Goal: Task Accomplishment & Management: Use online tool/utility

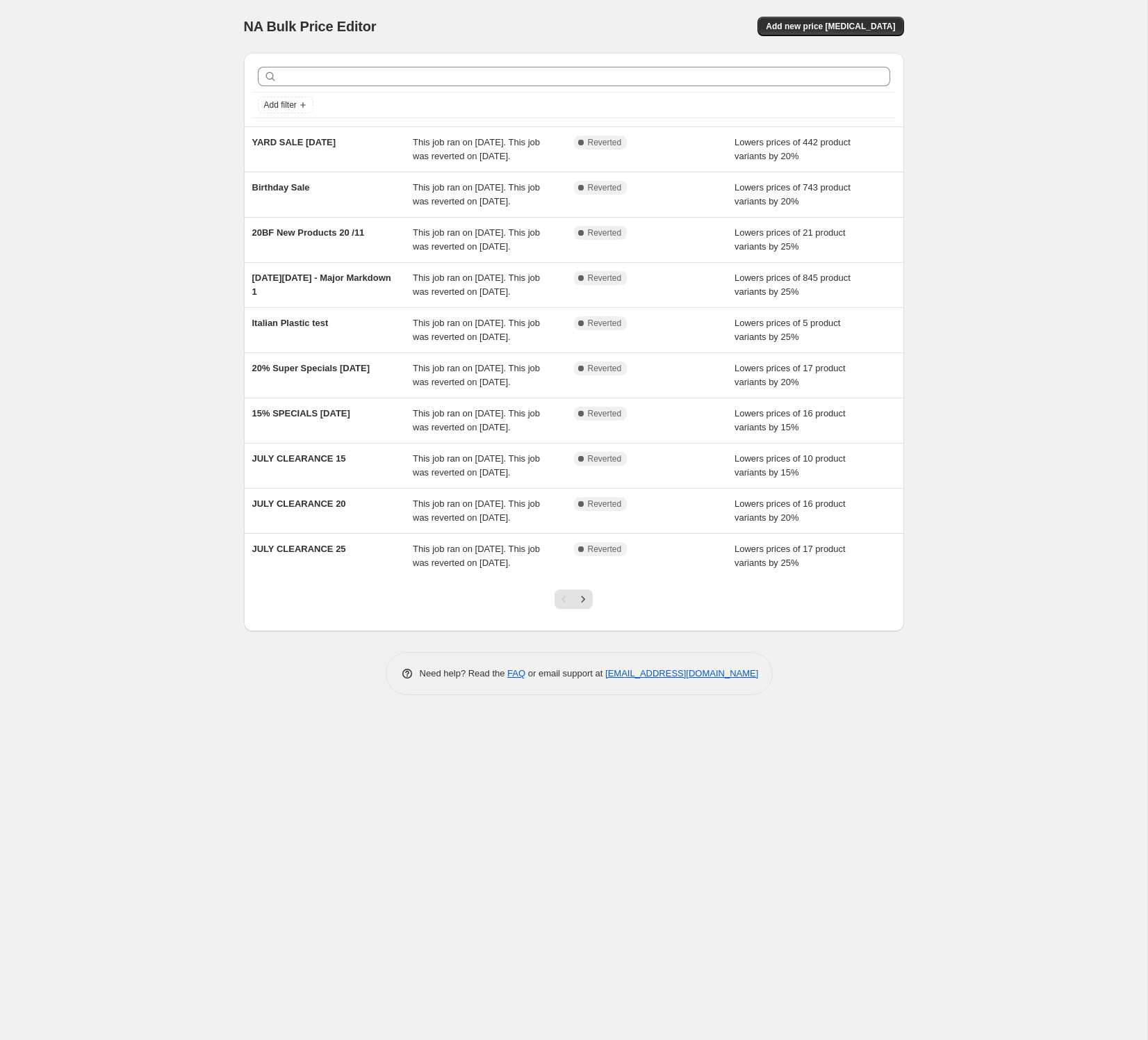
click at [851, 37] on div "NA Bulk Price Editor. This page is ready NA Bulk Price Editor Add new price [ME…" at bounding box center [574, 26] width 660 height 52
click at [852, 21] on span "Add new price [MEDICAL_DATA]" at bounding box center [830, 27] width 129 height 11
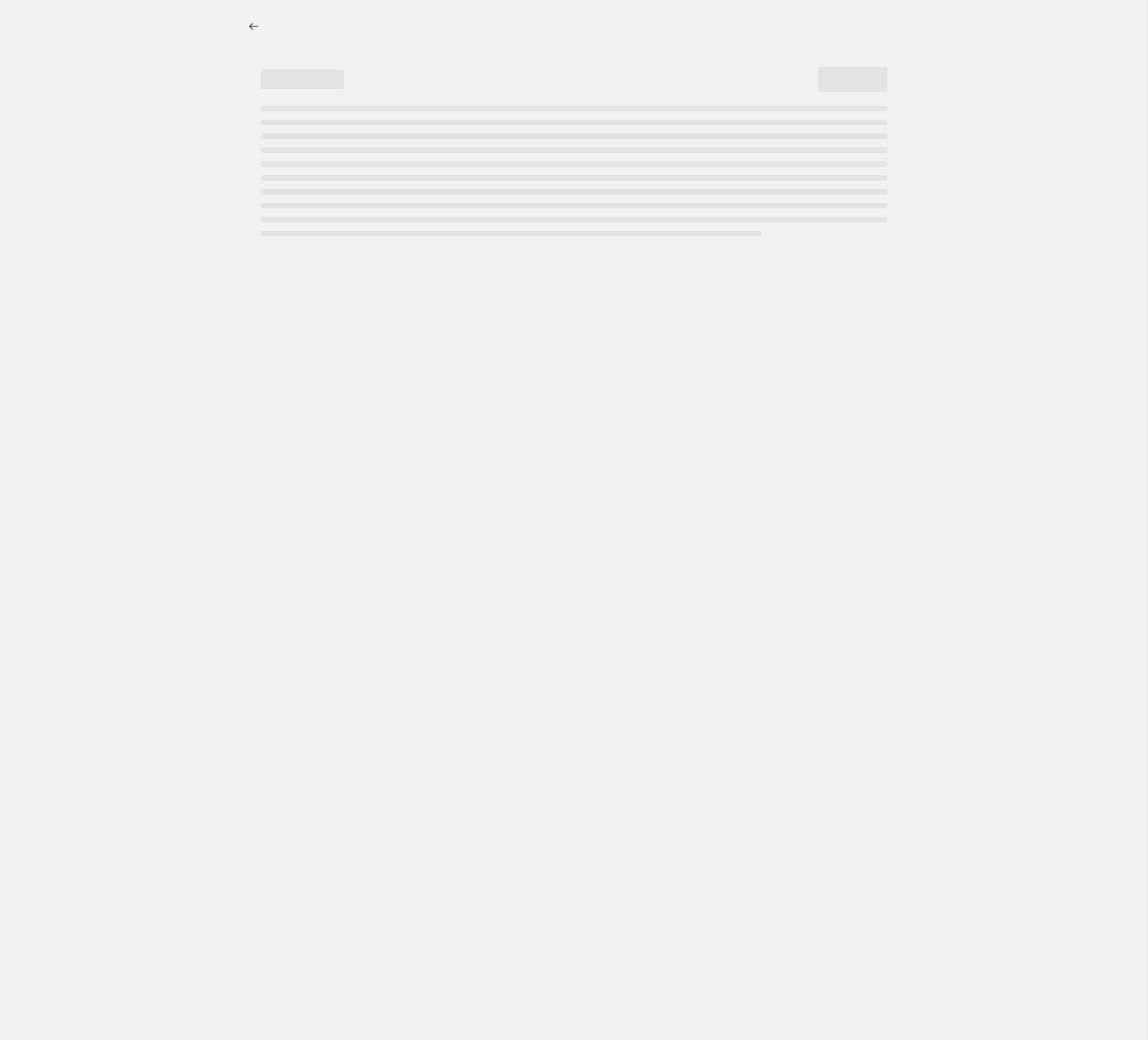
select select "percentage"
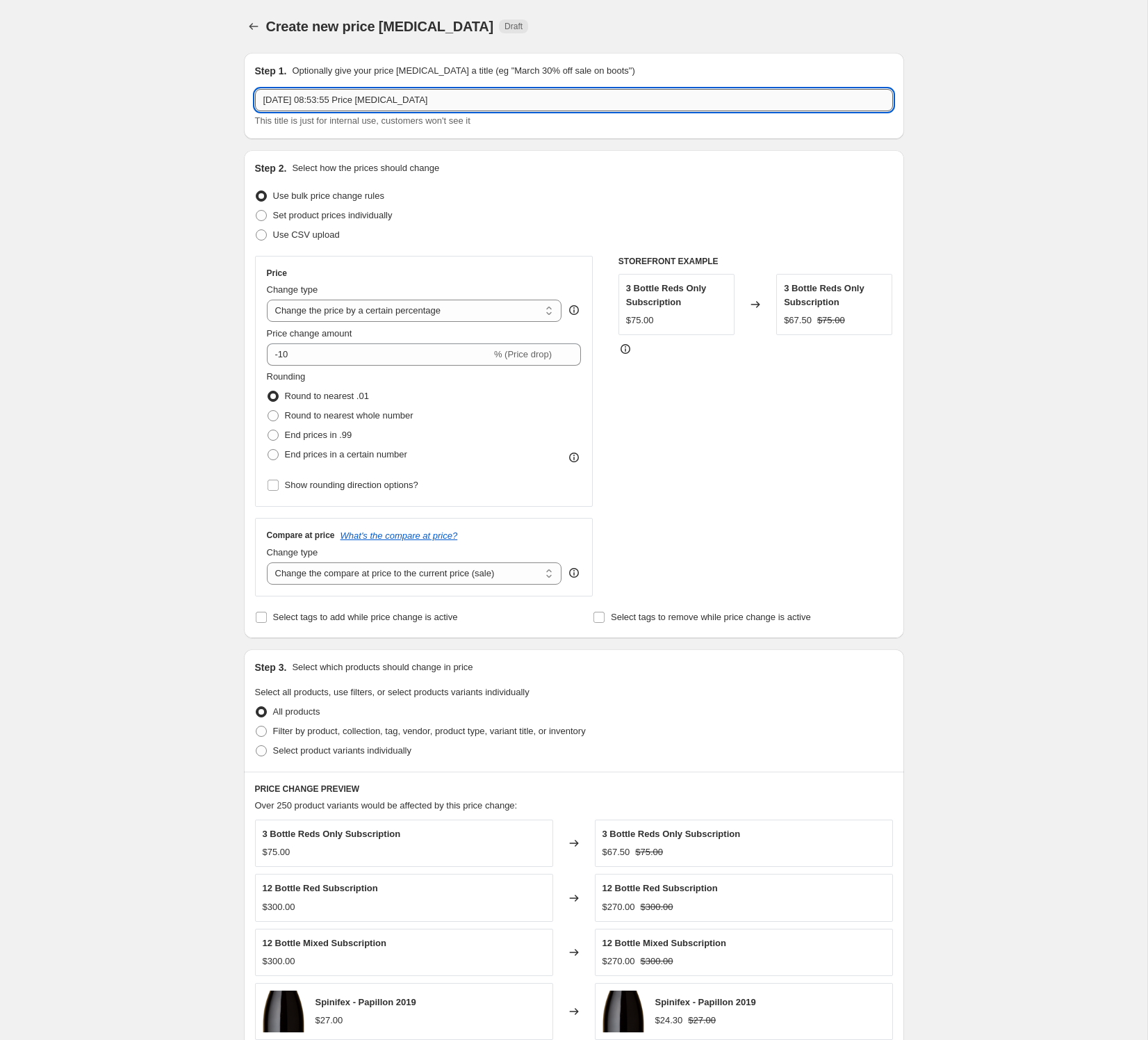
click at [381, 96] on input "[DATE] 08:53:55 Price [MEDICAL_DATA]" at bounding box center [574, 100] width 638 height 22
type input "SPRING SALE"
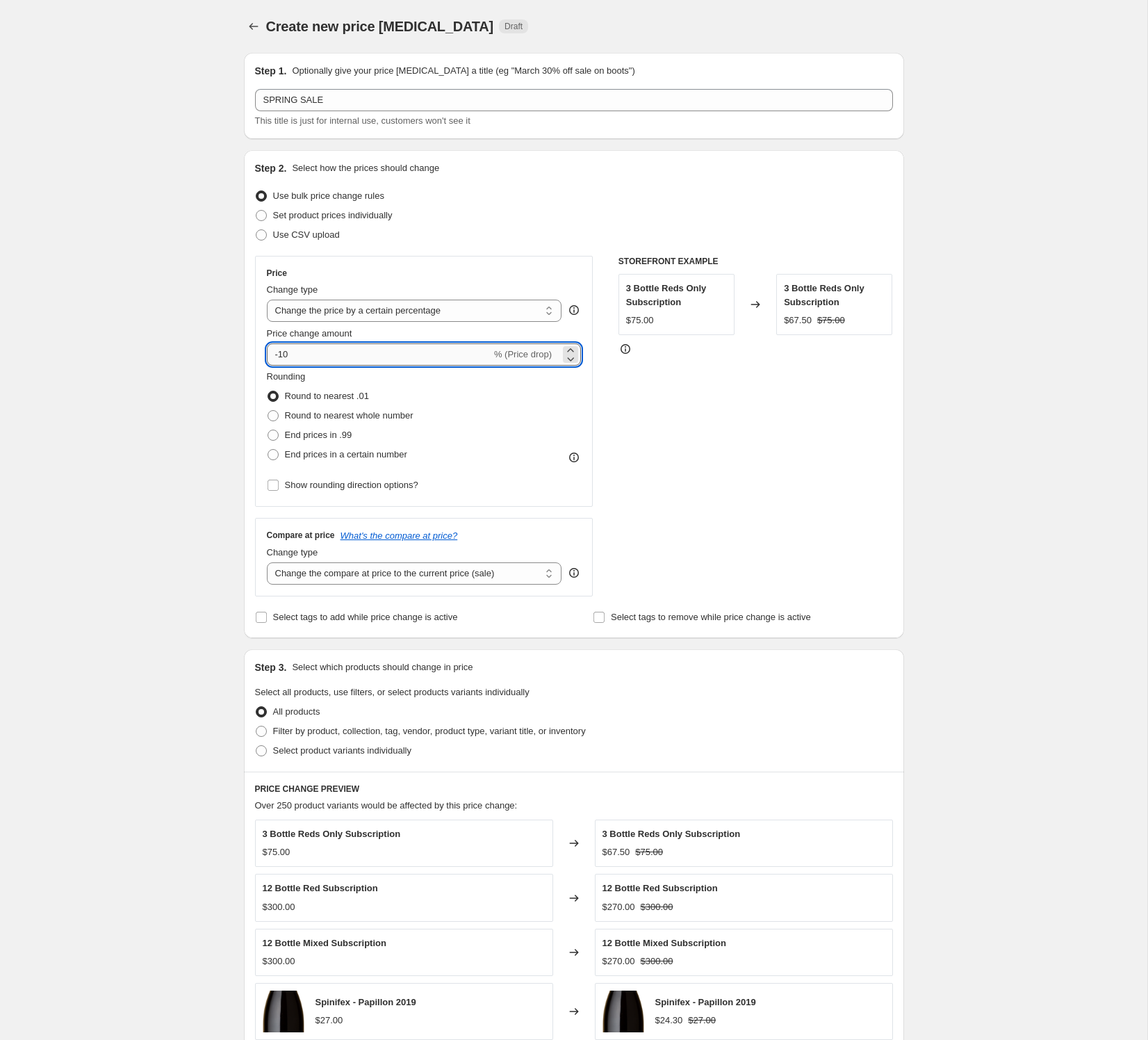
drag, startPoint x: 281, startPoint y: 353, endPoint x: 295, endPoint y: 354, distance: 14.0
click at [295, 354] on input "-10" at bounding box center [379, 355] width 224 height 22
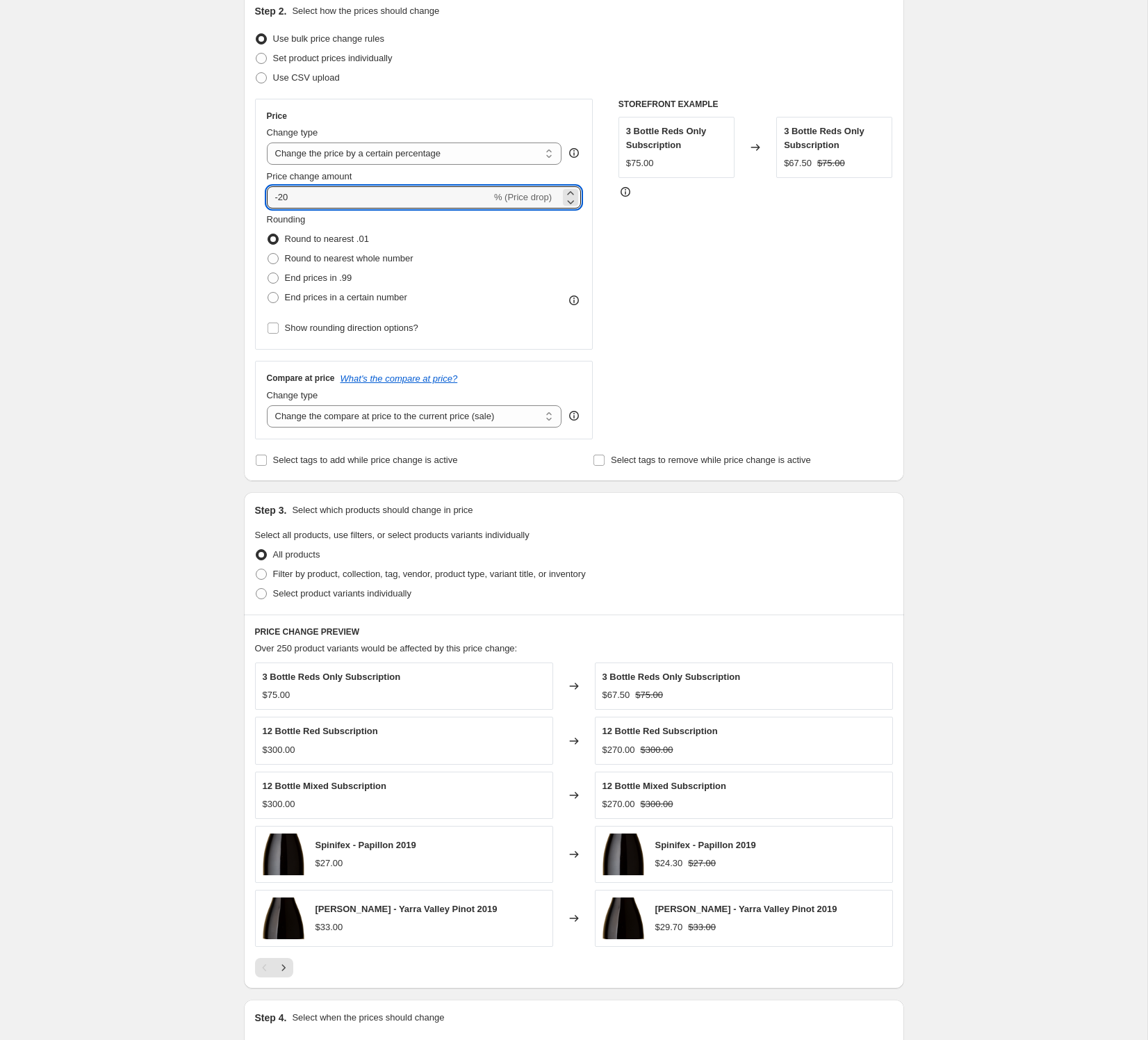
scroll to position [207, 0]
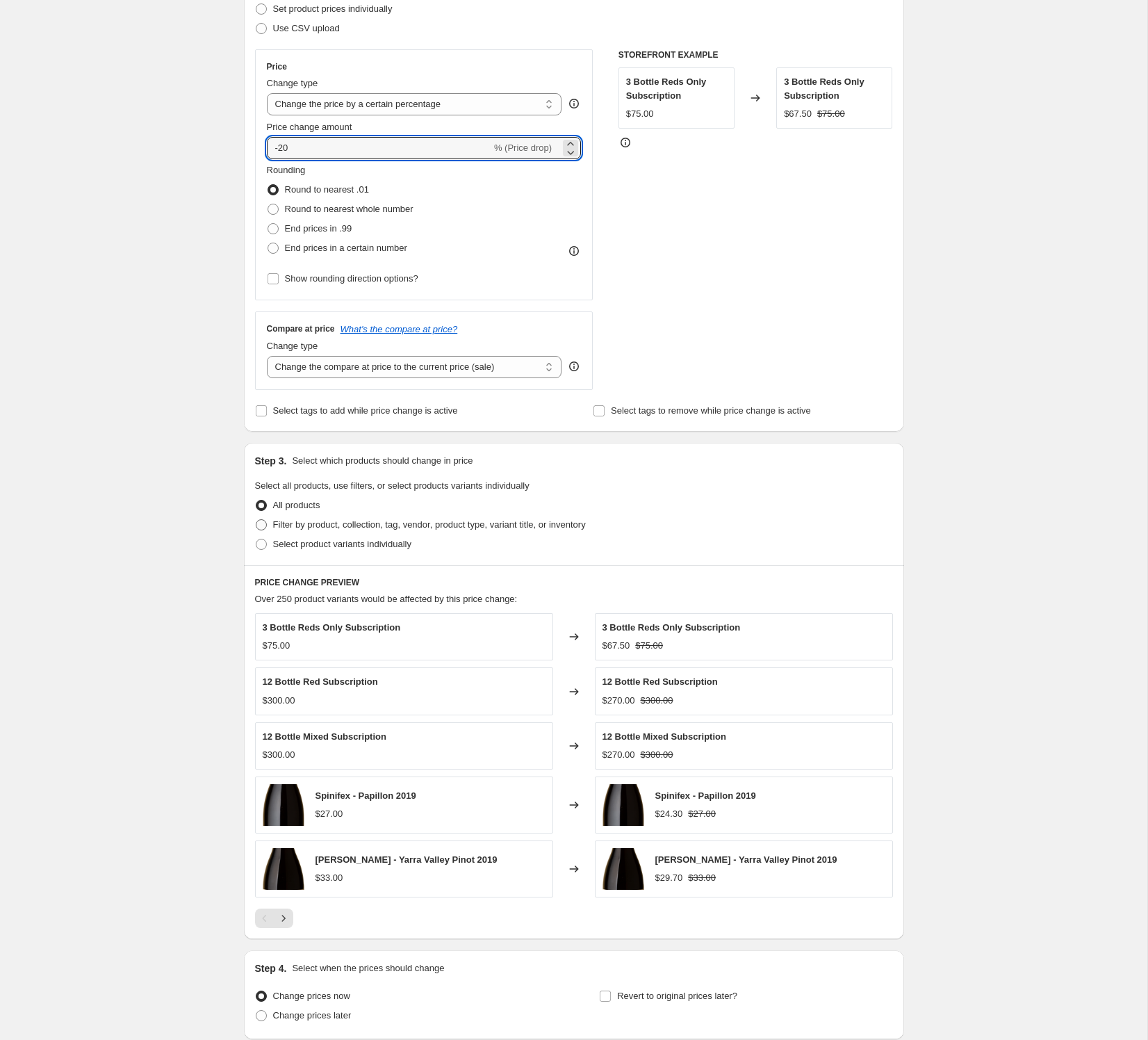
type input "-20"
click at [265, 528] on span at bounding box center [261, 525] width 11 height 11
click at [256, 520] on input "Filter by product, collection, tag, vendor, product type, variant title, or inv…" at bounding box center [255, 519] width 1 height 1
radio input "true"
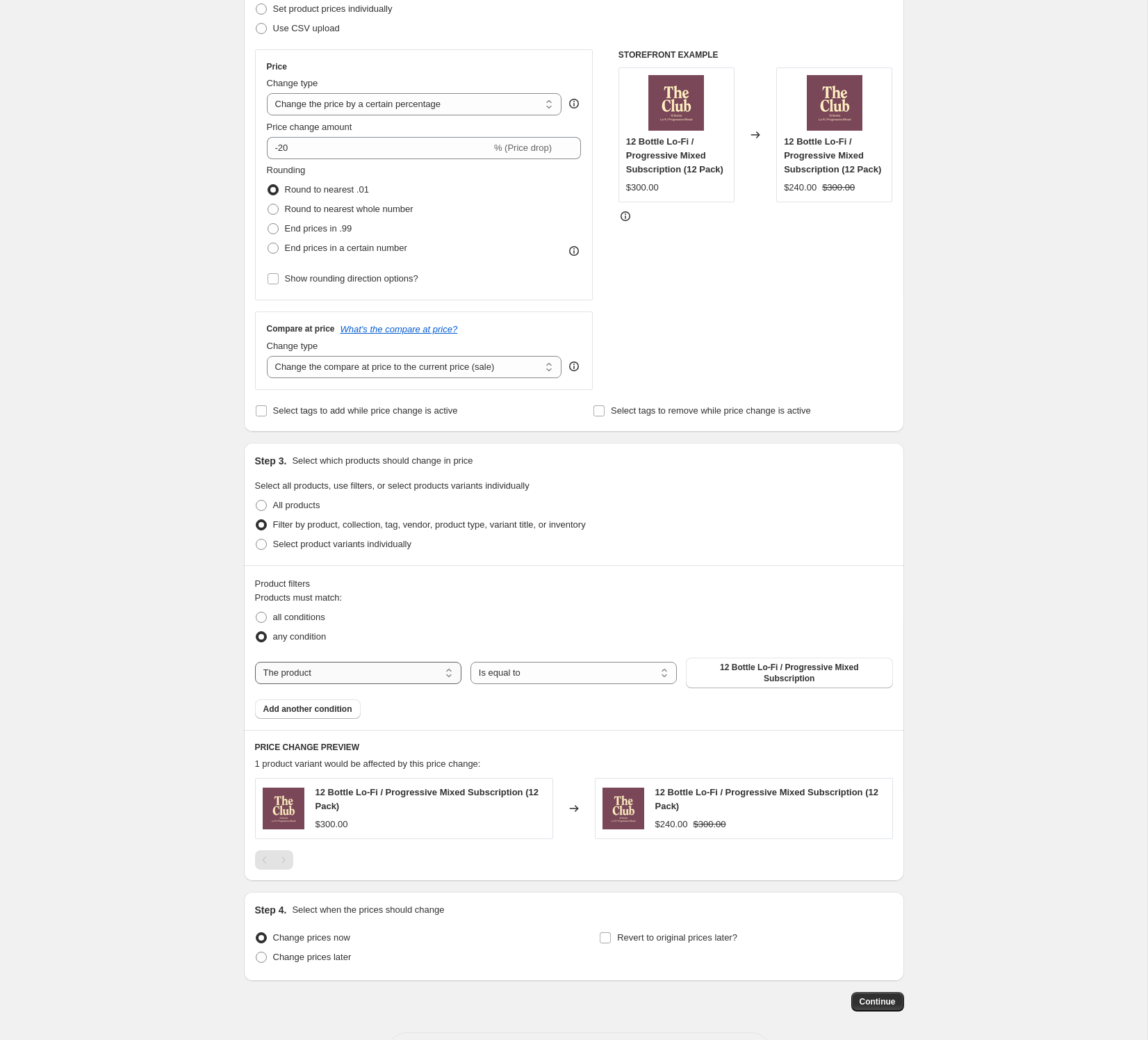
click at [346, 666] on select "The product The product's collection The product's tag The product's vendor The…" at bounding box center [358, 673] width 207 height 22
select select "collection"
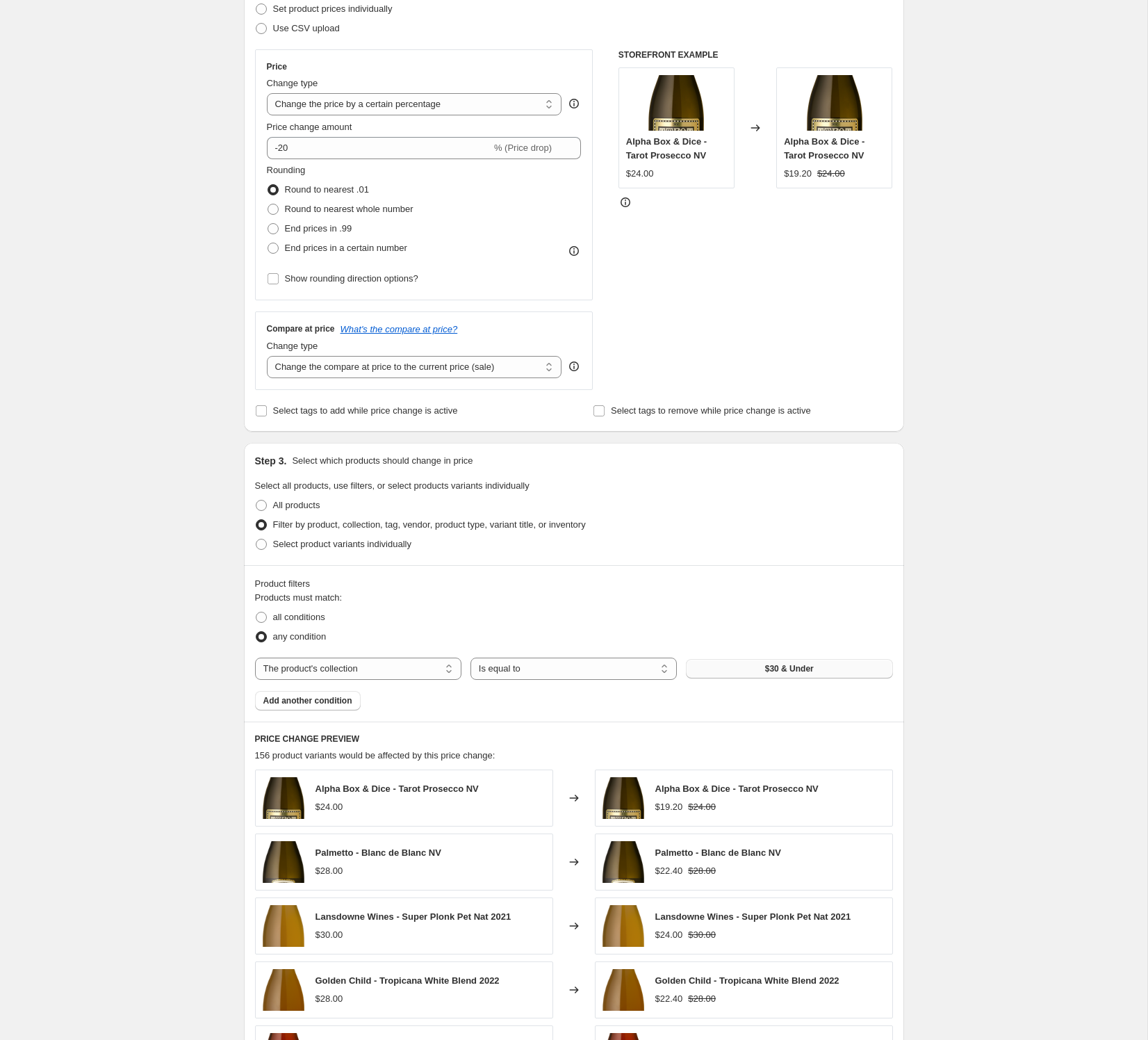
click at [749, 672] on button "$30 & Under" at bounding box center [789, 668] width 207 height 19
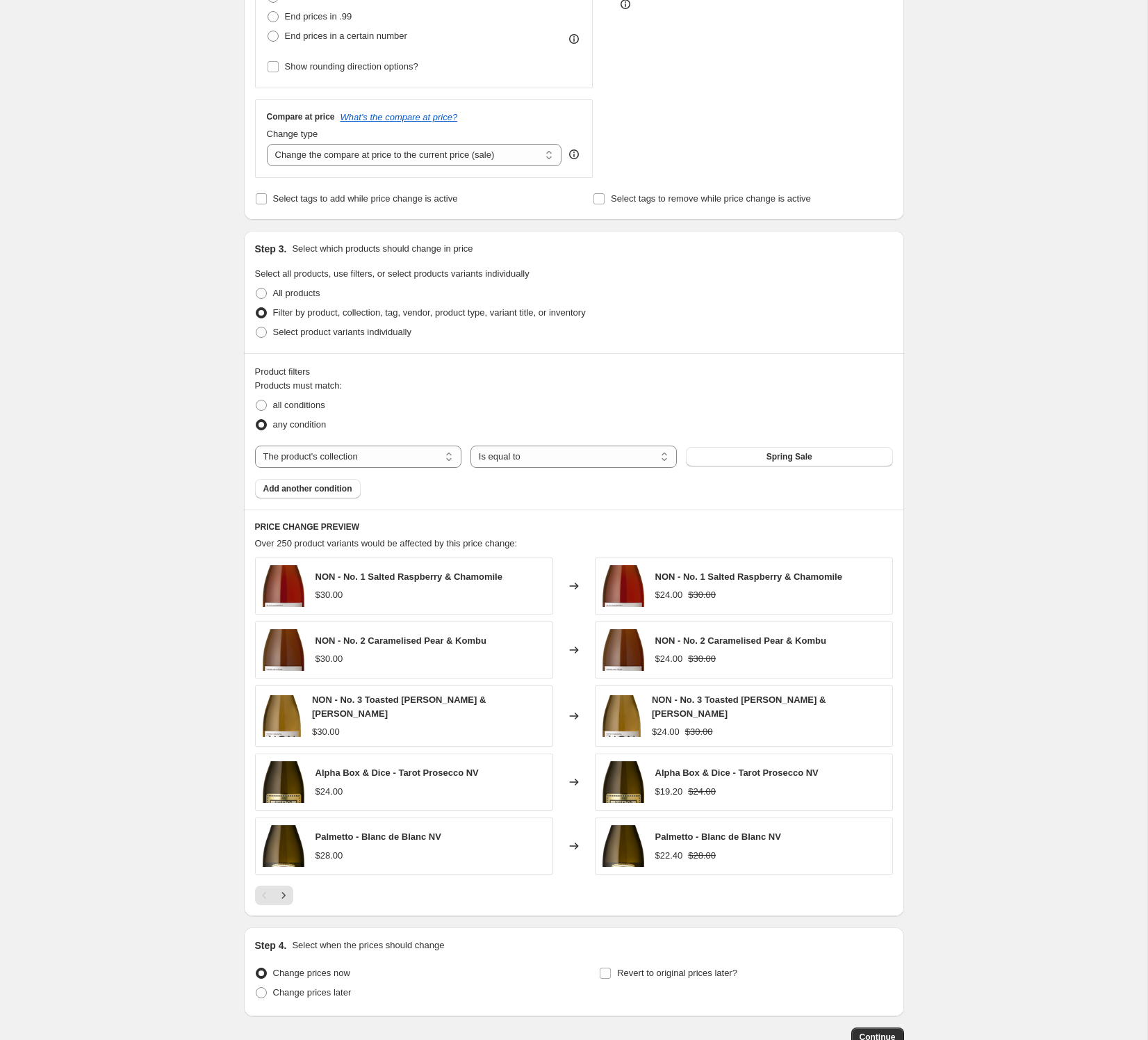
scroll to position [435, 0]
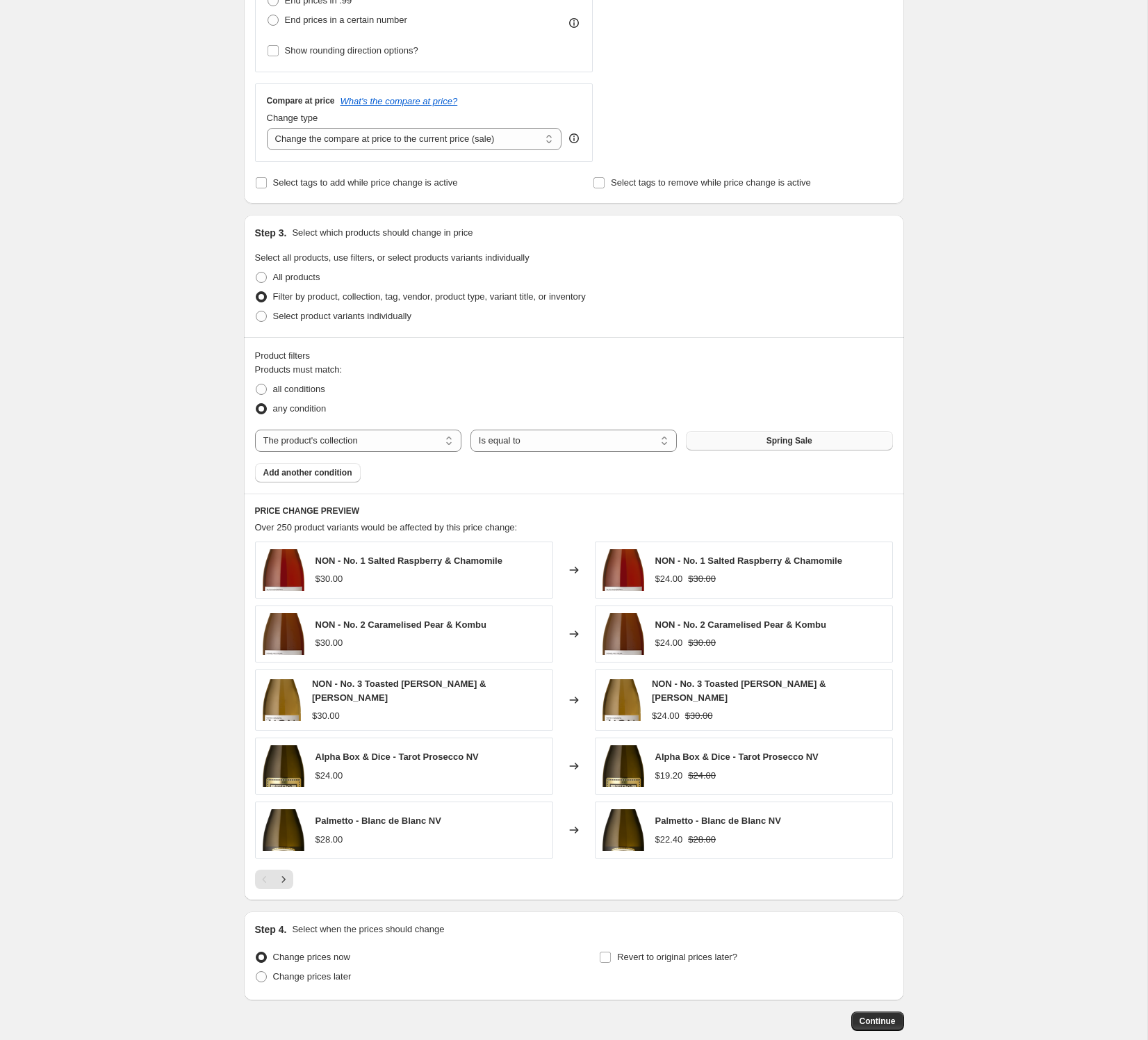
click at [785, 444] on span "Spring Sale" at bounding box center [789, 441] width 46 height 11
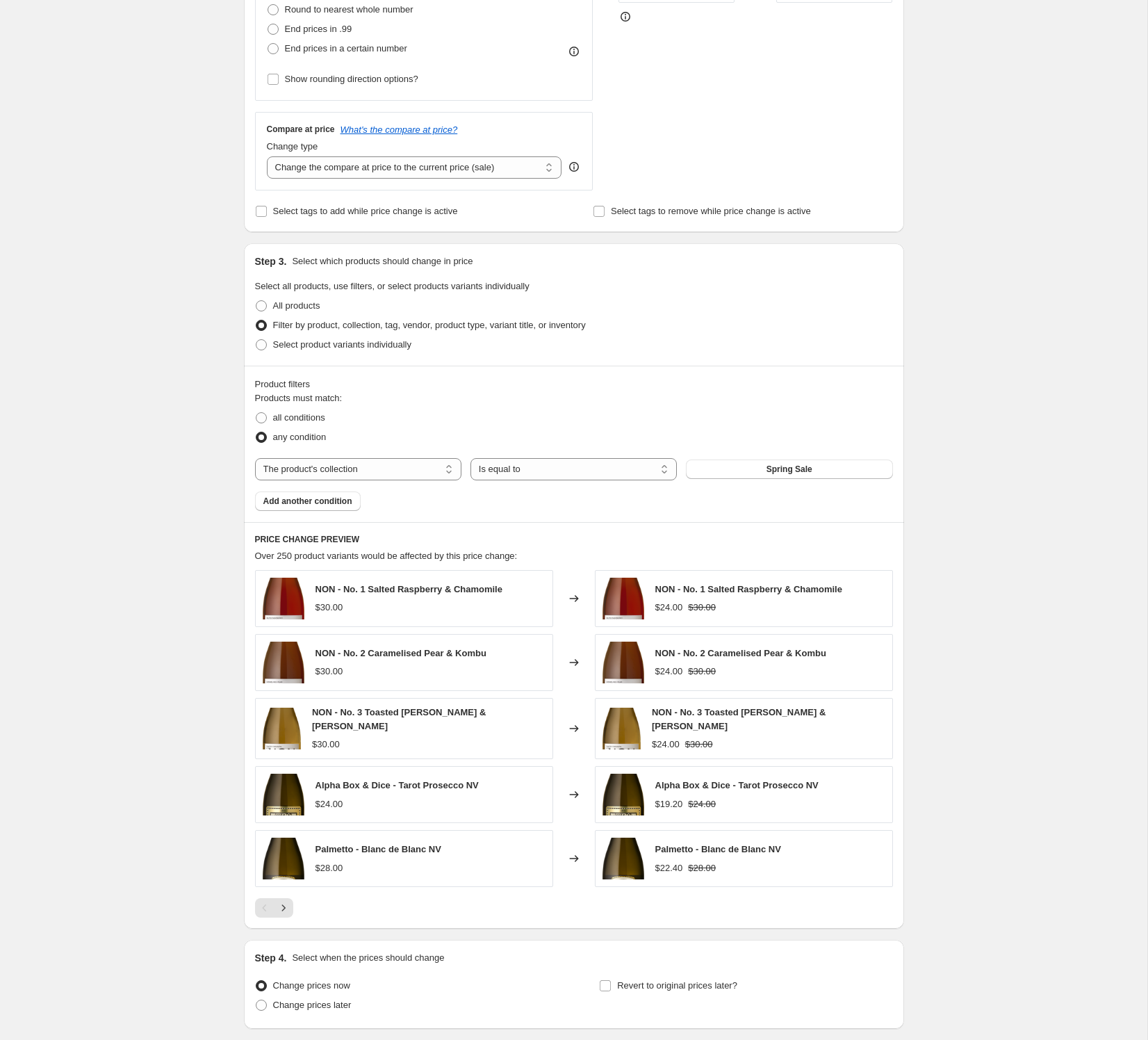
scroll to position [510, 0]
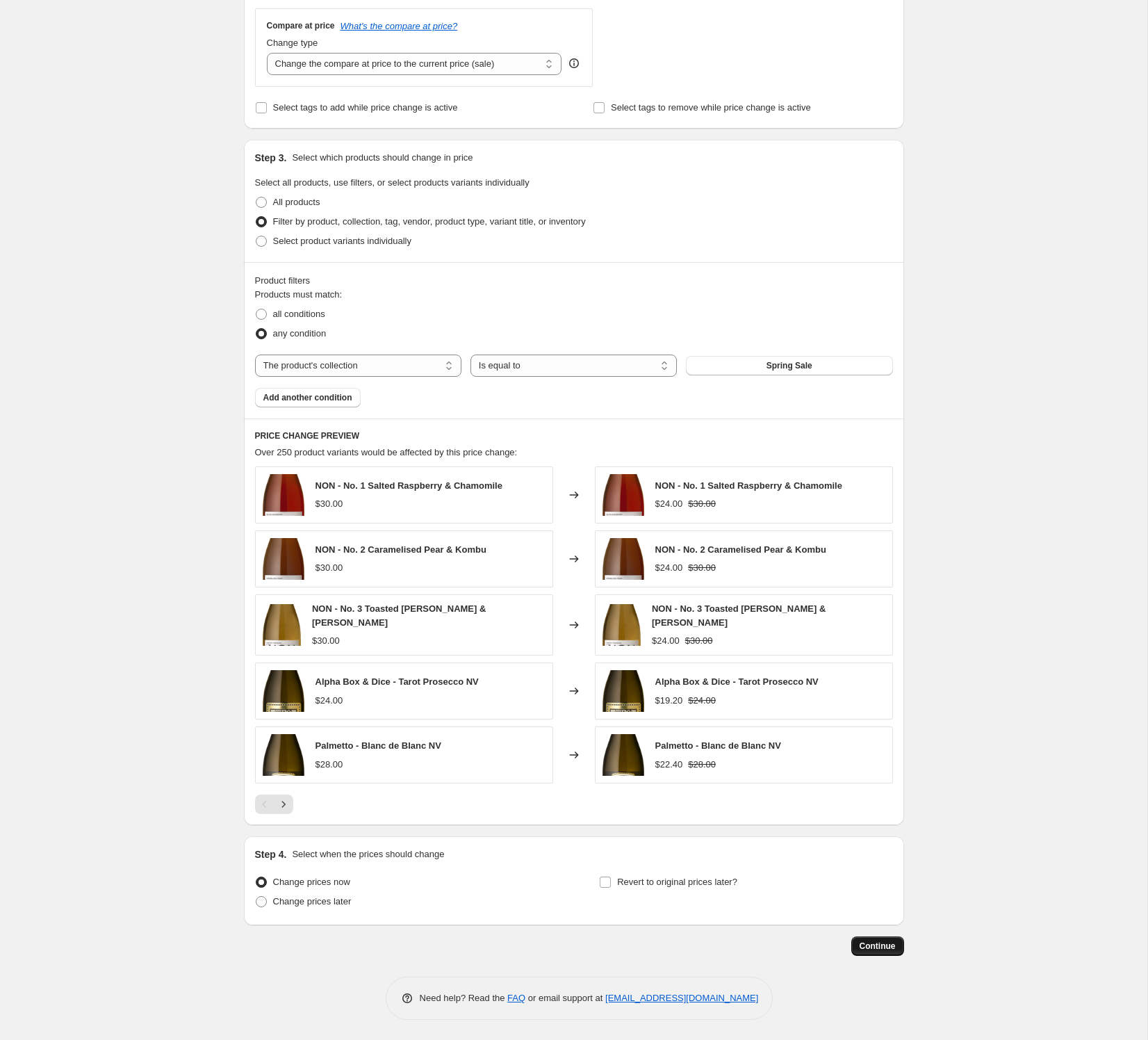
click at [876, 938] on button "Continue" at bounding box center [877, 945] width 52 height 19
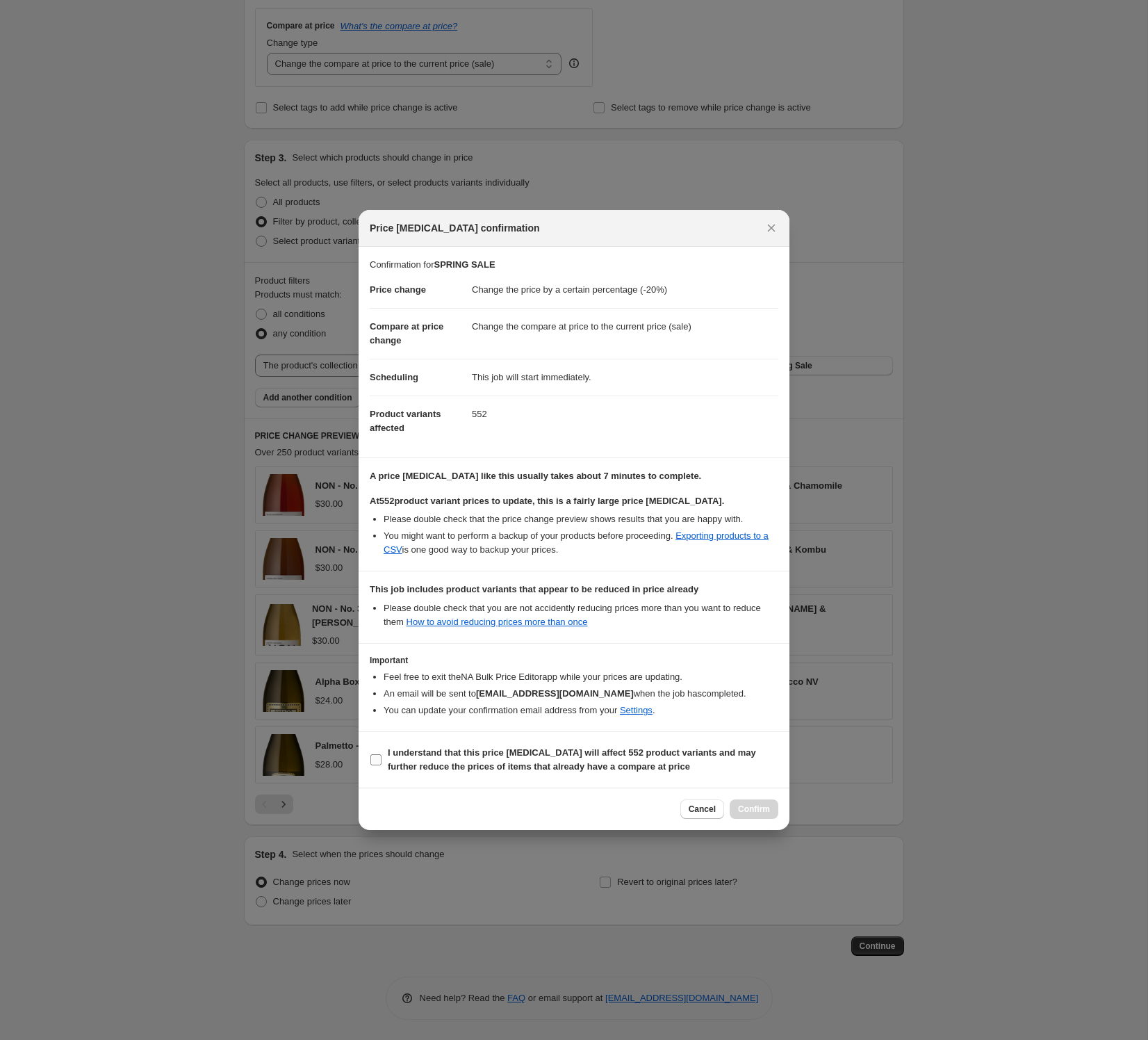
click at [376, 762] on input "I understand that this price [MEDICAL_DATA] will affect 552 product variants an…" at bounding box center [376, 760] width 11 height 11
checkbox input "true"
click at [756, 810] on span "Confirm" at bounding box center [753, 809] width 32 height 11
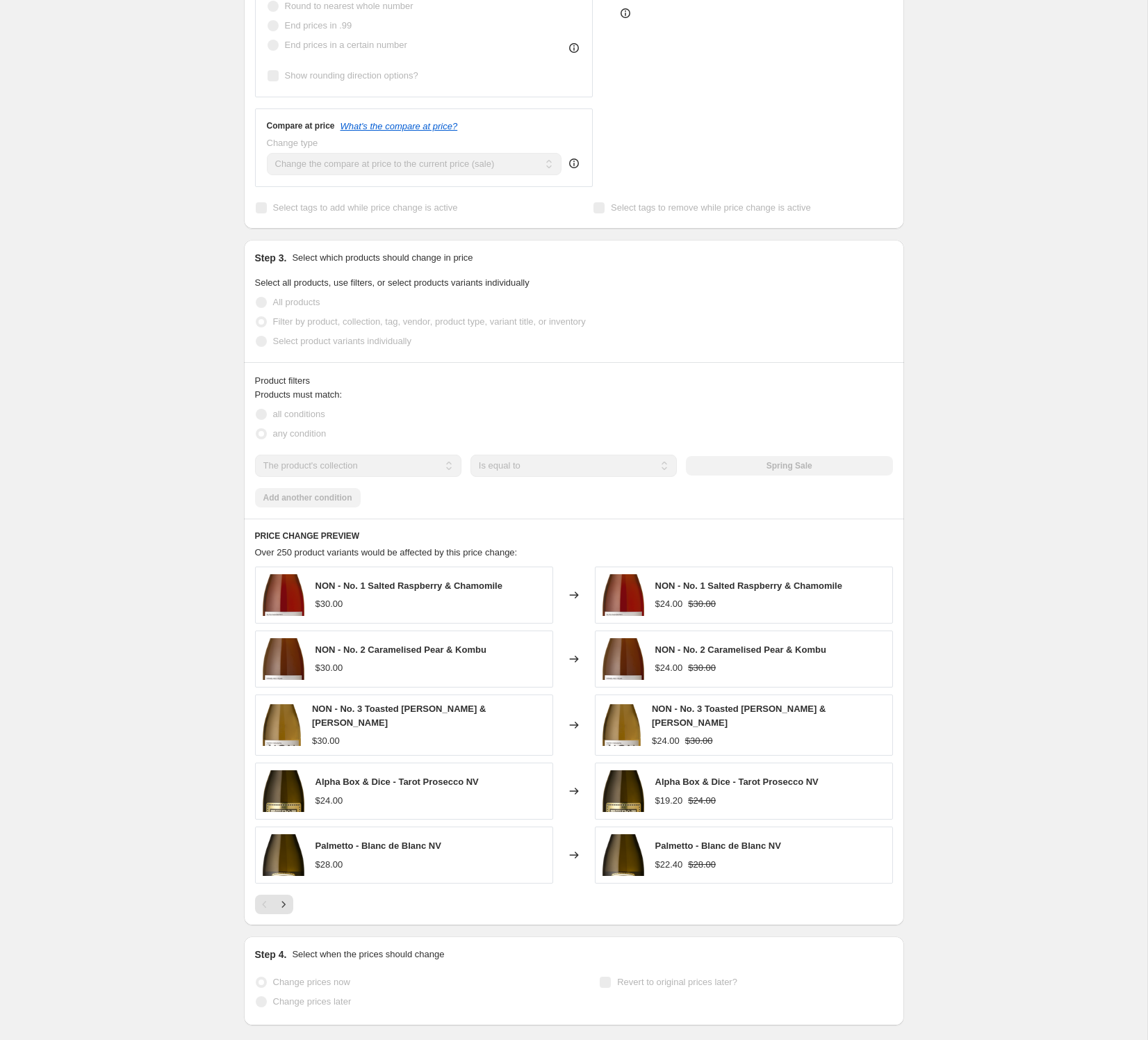
scroll to position [546, 0]
